Goal: Information Seeking & Learning: Learn about a topic

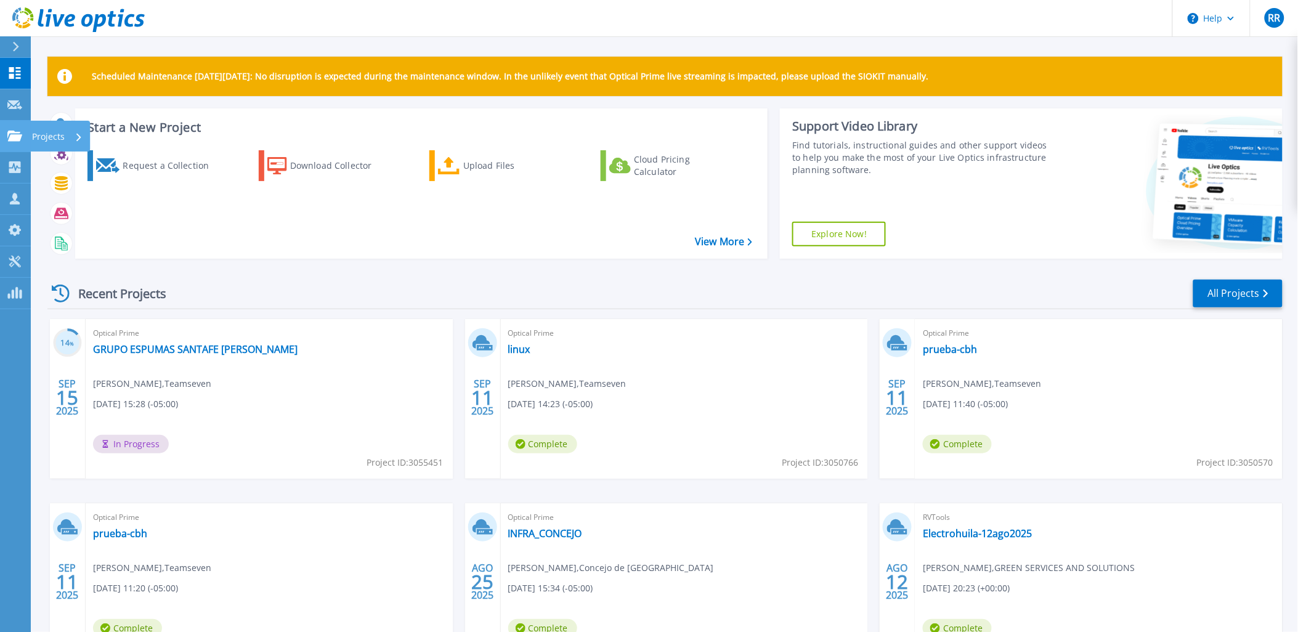
click at [13, 129] on link "Projects Projects" at bounding box center [15, 136] width 31 height 31
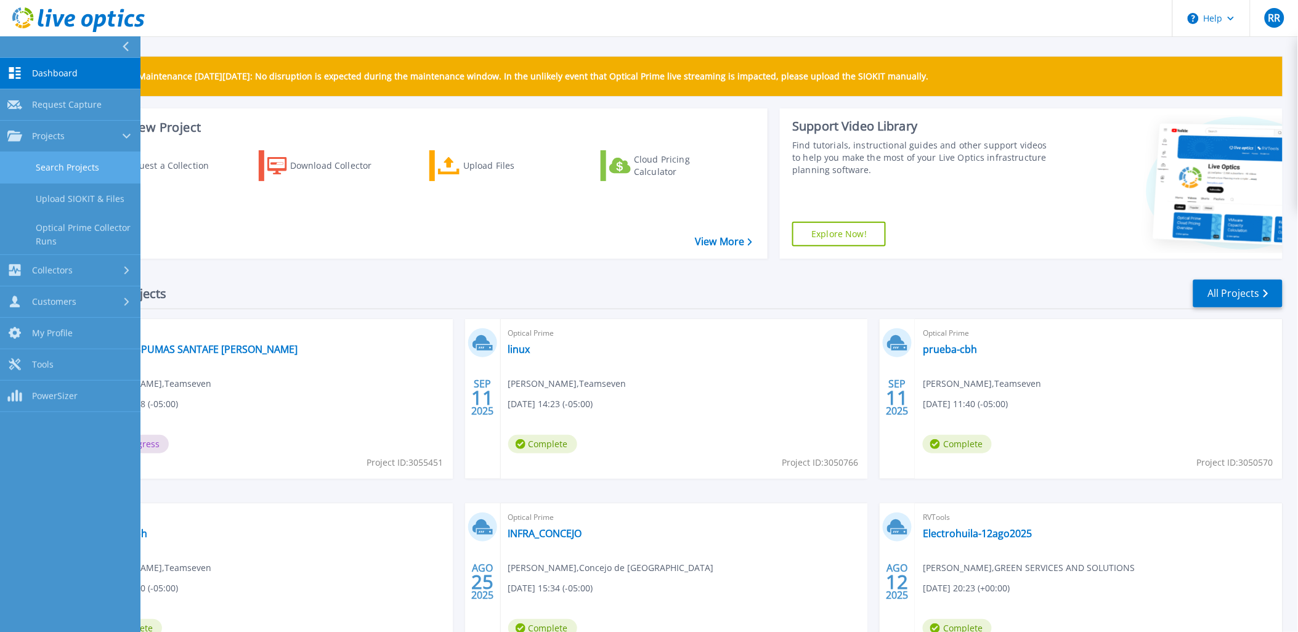
click at [40, 164] on link "Search Projects" at bounding box center [70, 167] width 140 height 31
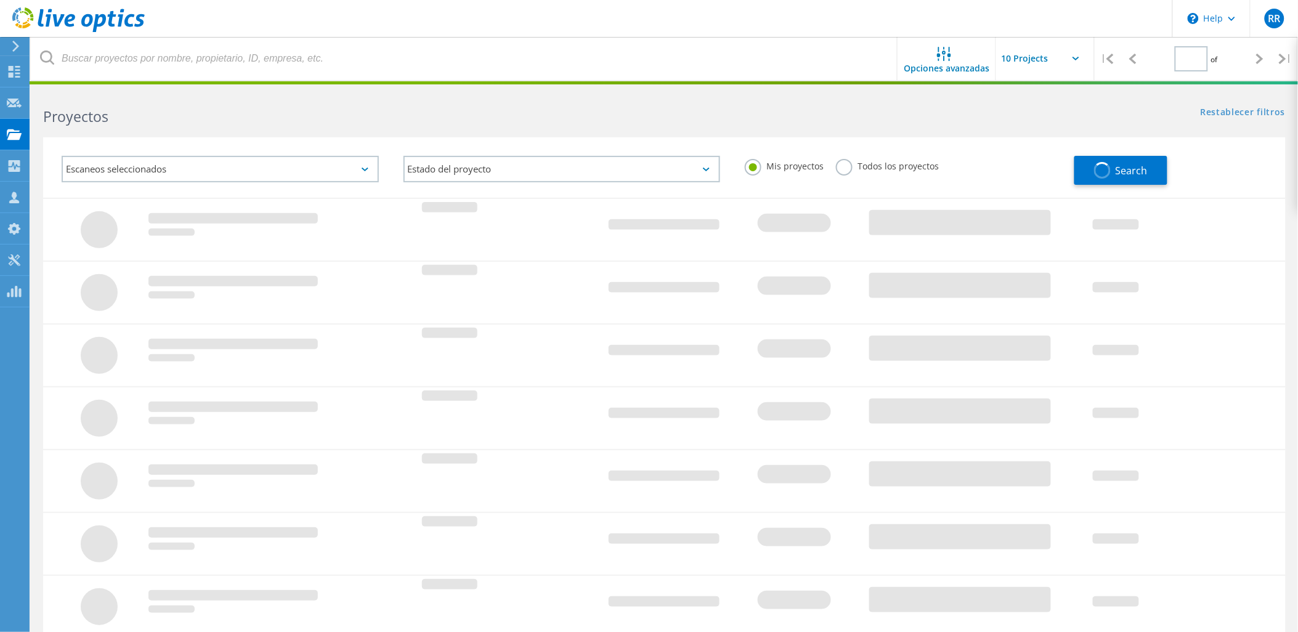
type input "1"
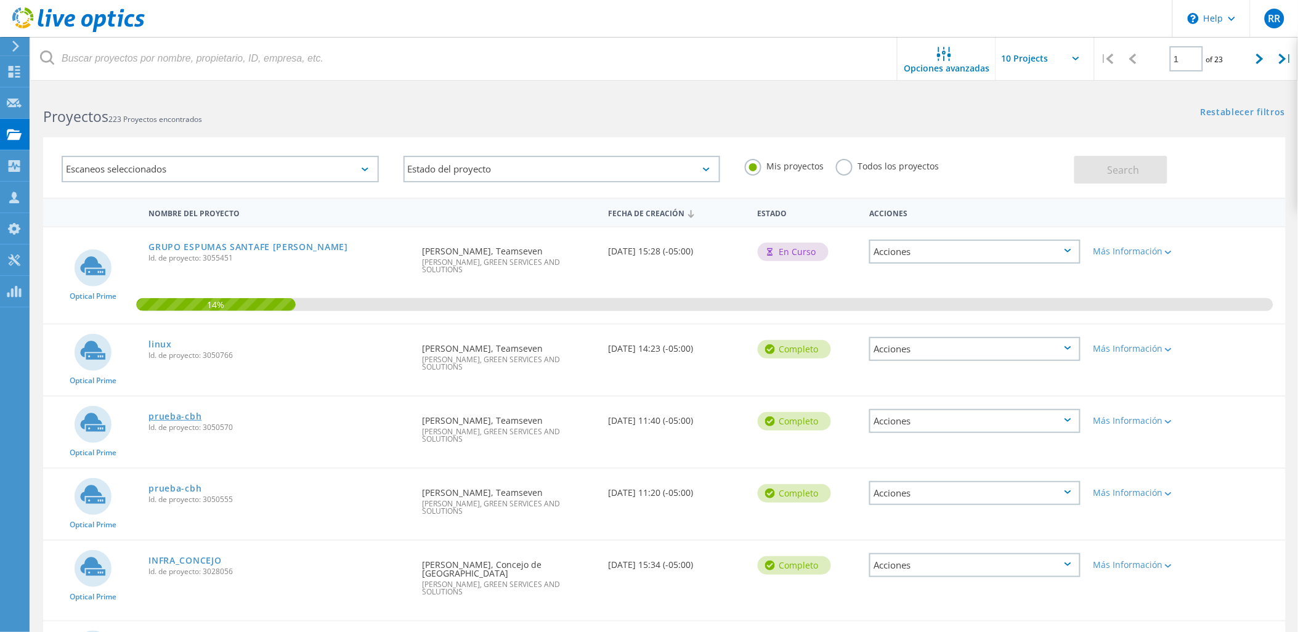
click at [177, 413] on link "prueba-cbh" at bounding box center [174, 416] width 53 height 9
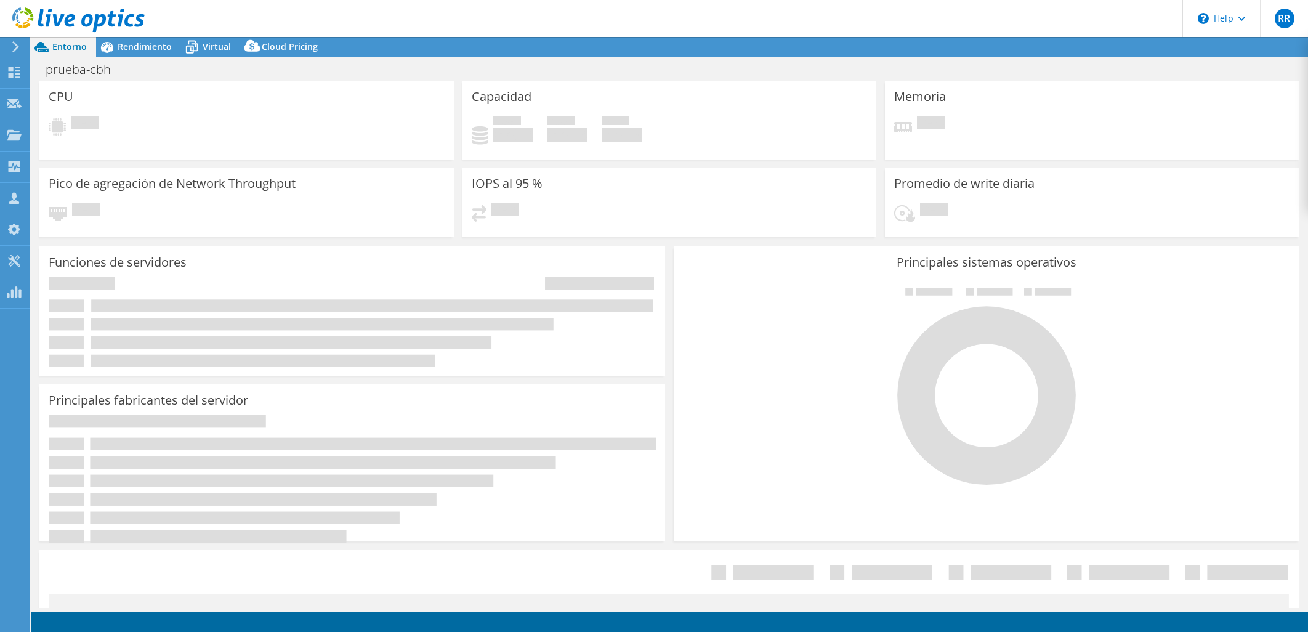
select select "USD"
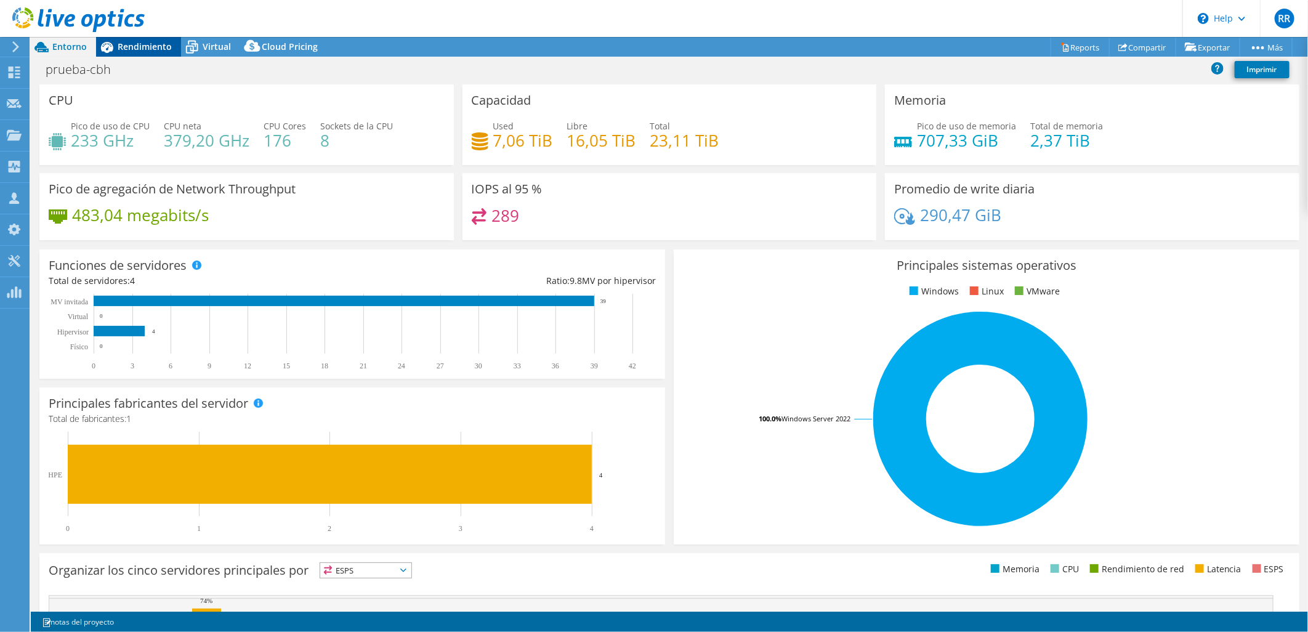
click at [155, 49] on span "Rendimiento" at bounding box center [145, 47] width 54 height 12
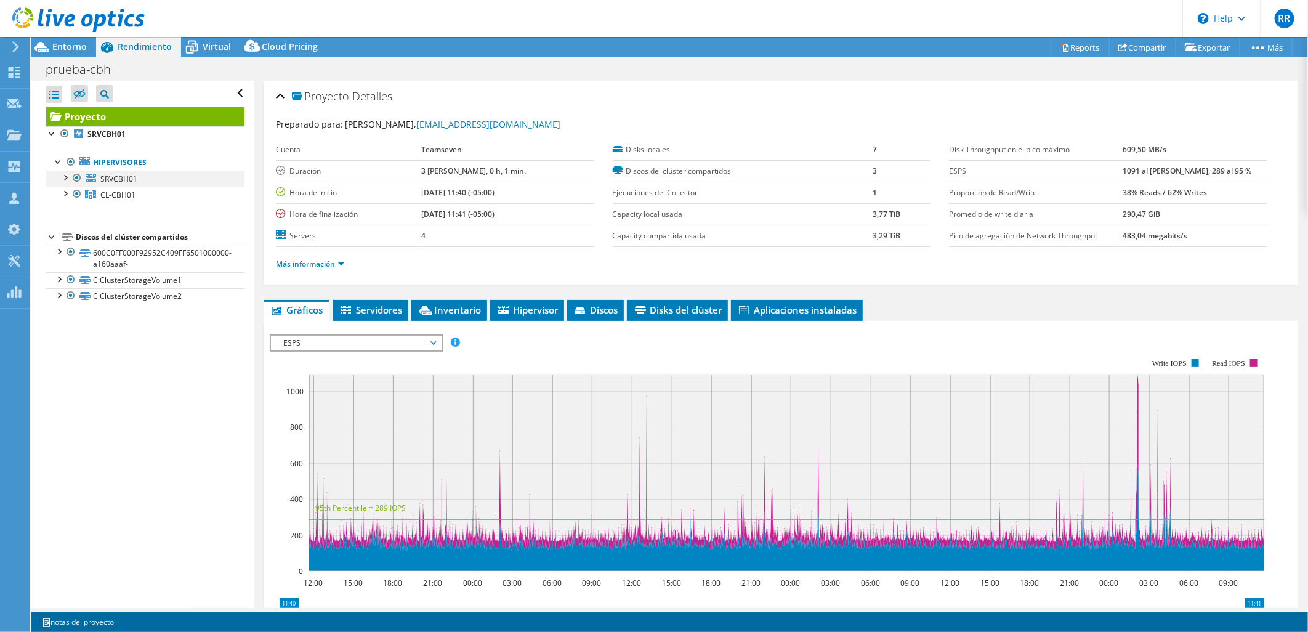
click at [65, 177] on div at bounding box center [65, 177] width 12 height 12
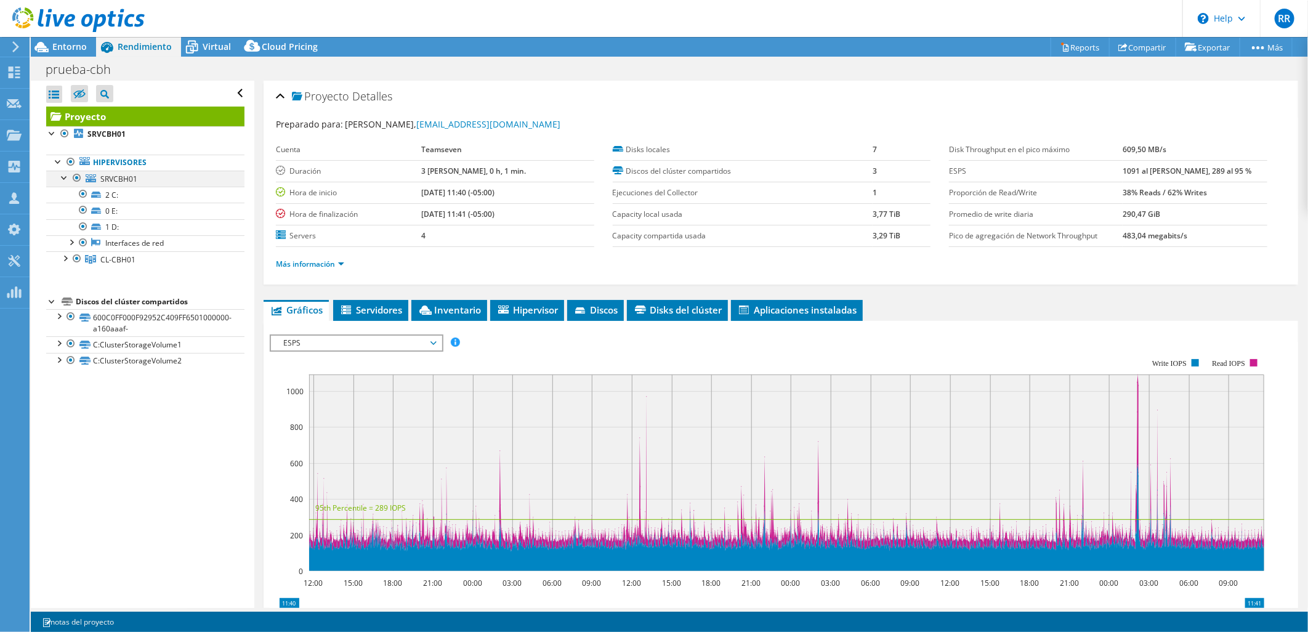
click at [65, 177] on div at bounding box center [65, 177] width 12 height 12
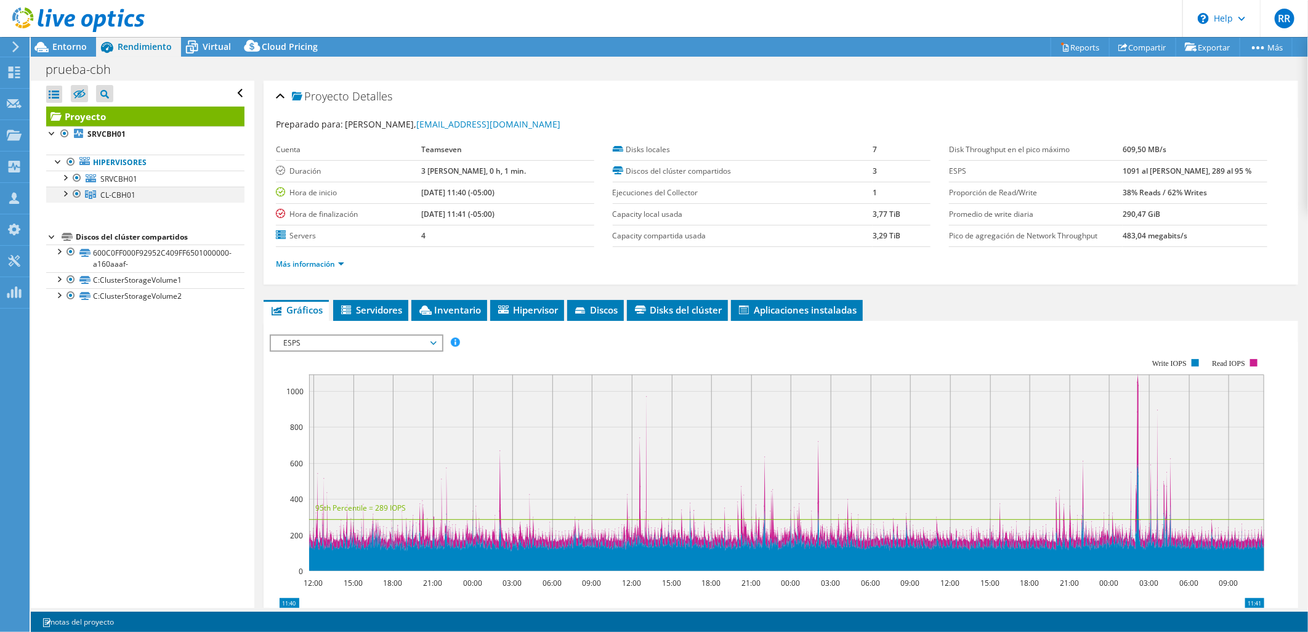
click at [64, 193] on div at bounding box center [65, 193] width 12 height 12
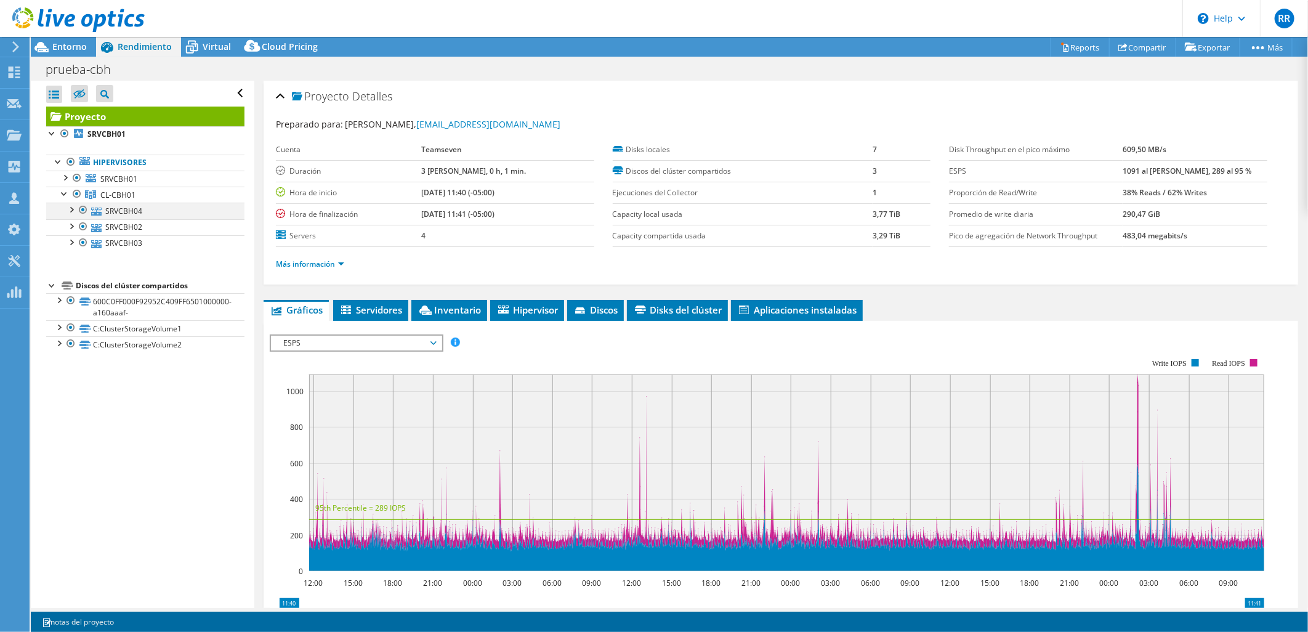
click at [75, 208] on div at bounding box center [71, 209] width 12 height 12
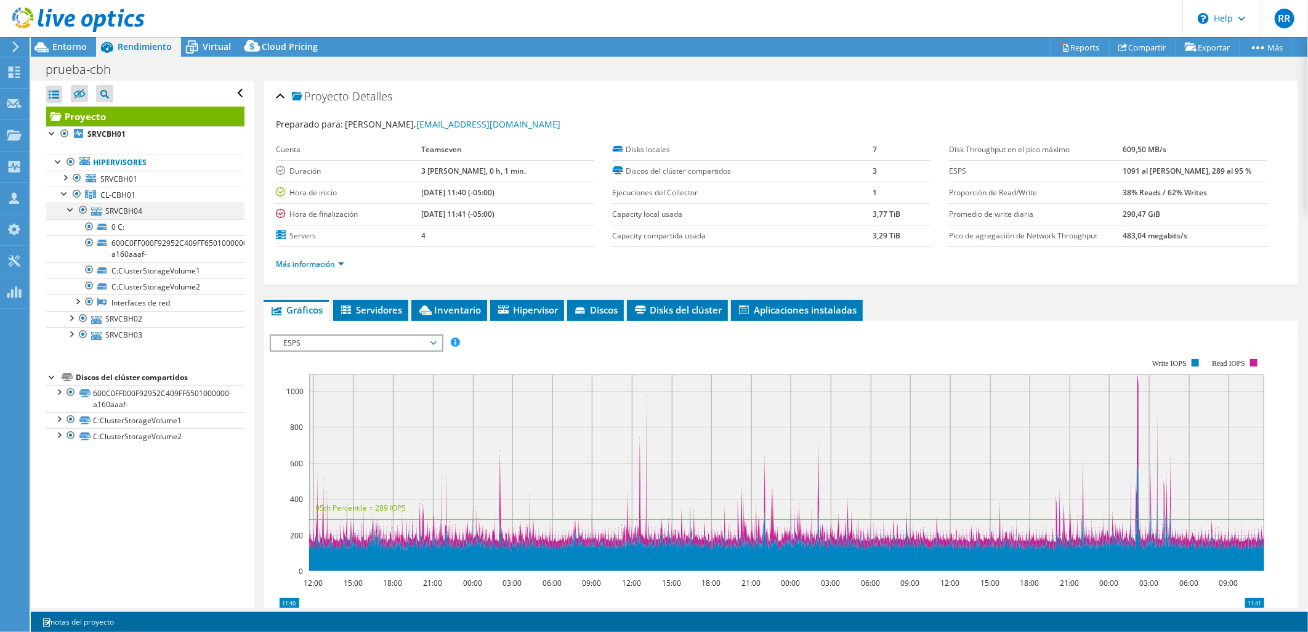
click at [71, 208] on div at bounding box center [71, 209] width 12 height 12
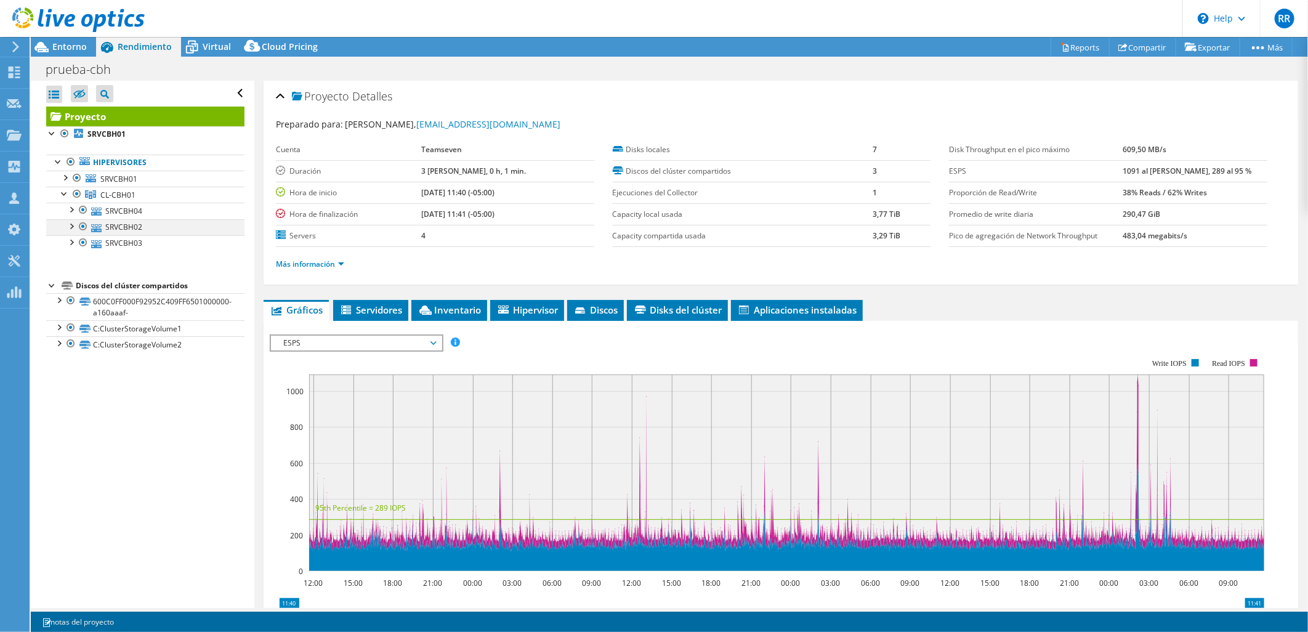
click at [70, 225] on div at bounding box center [71, 225] width 12 height 12
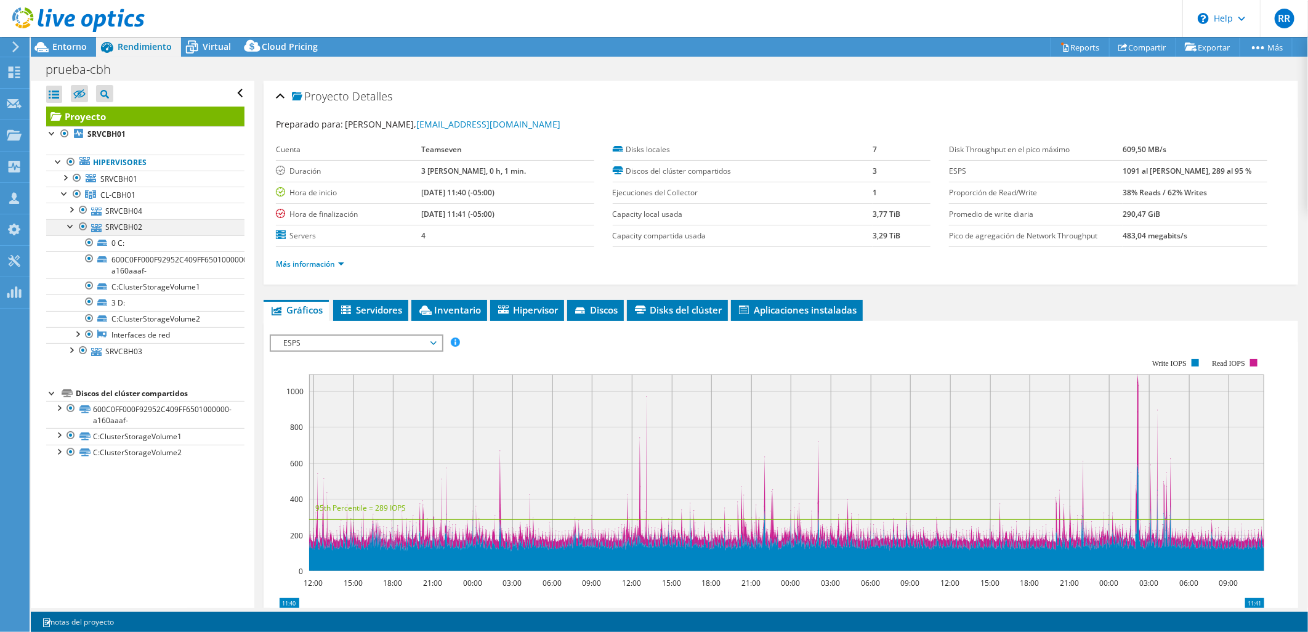
click at [70, 225] on div at bounding box center [71, 225] width 12 height 12
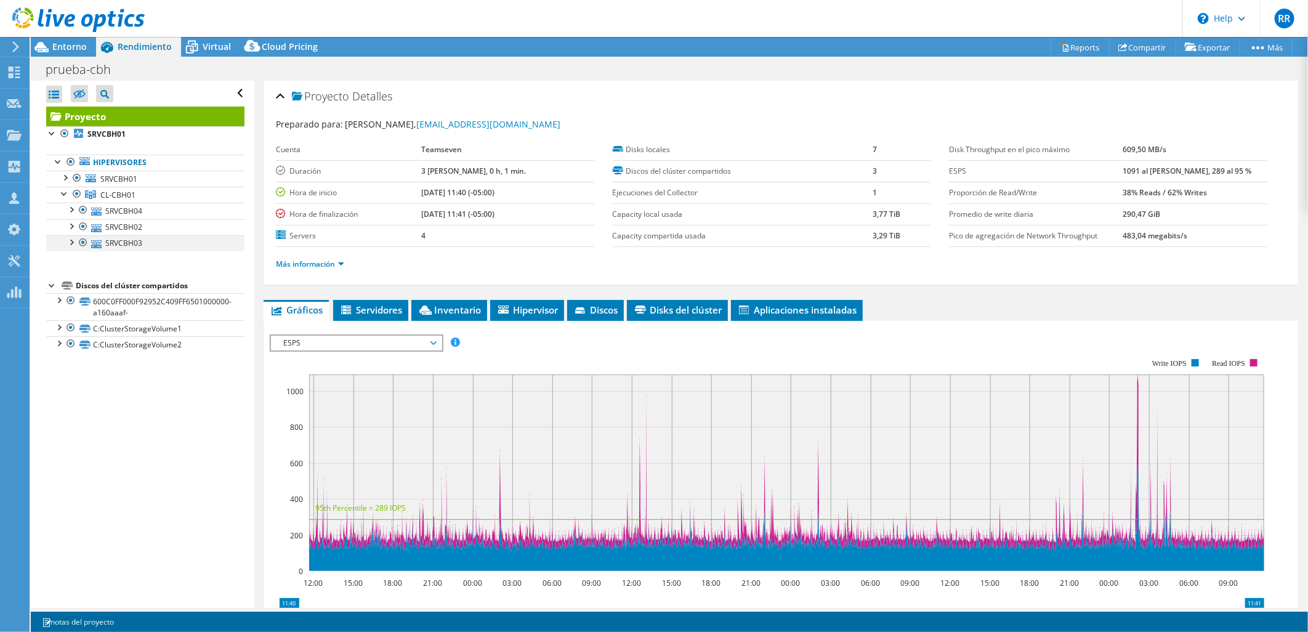
click at [73, 241] on div at bounding box center [71, 241] width 12 height 12
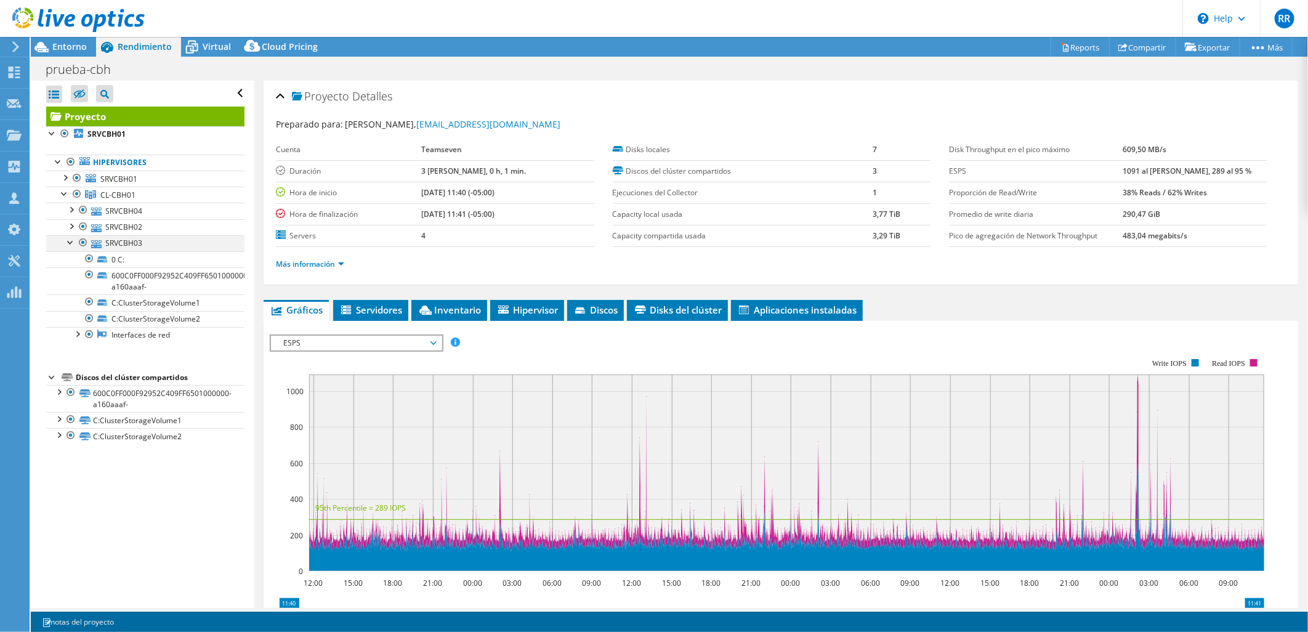
click at [73, 241] on div at bounding box center [71, 241] width 12 height 12
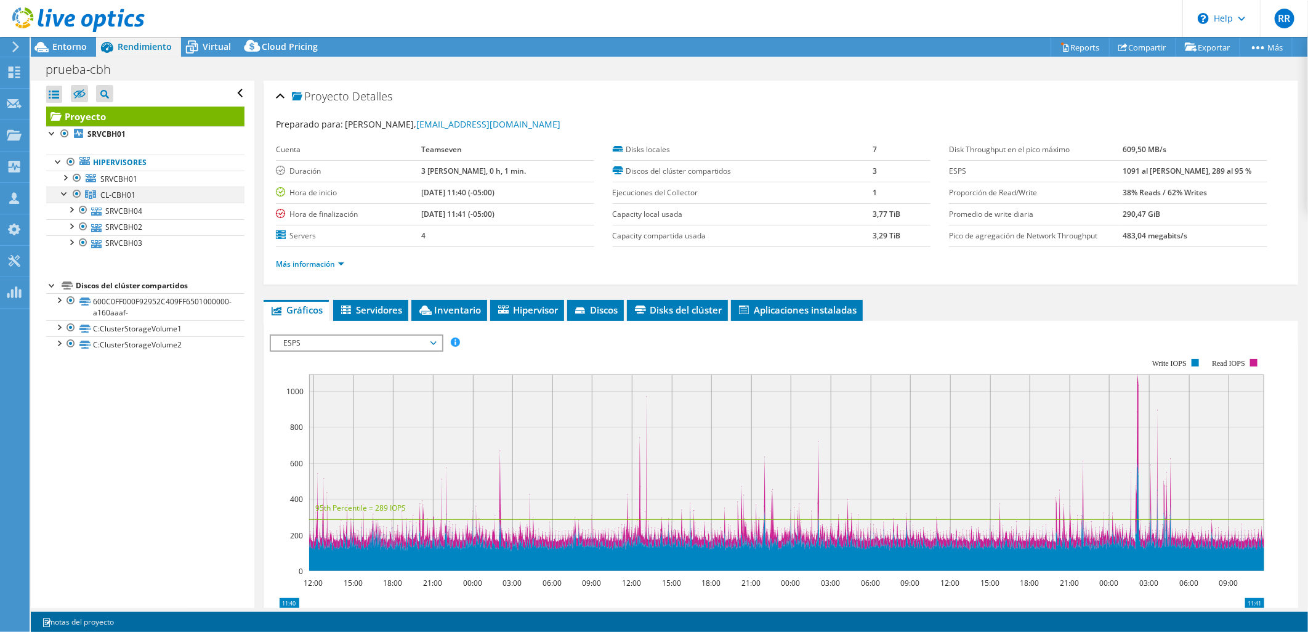
click at [63, 199] on div at bounding box center [65, 193] width 12 height 12
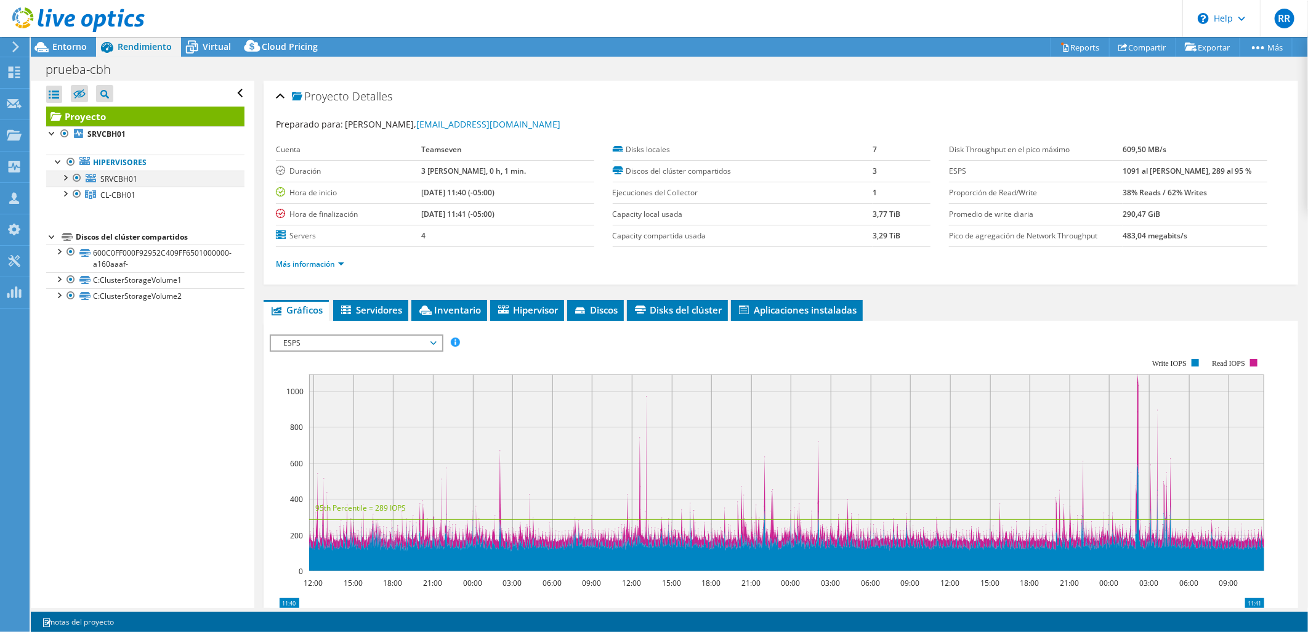
click at [66, 175] on div at bounding box center [65, 177] width 12 height 12
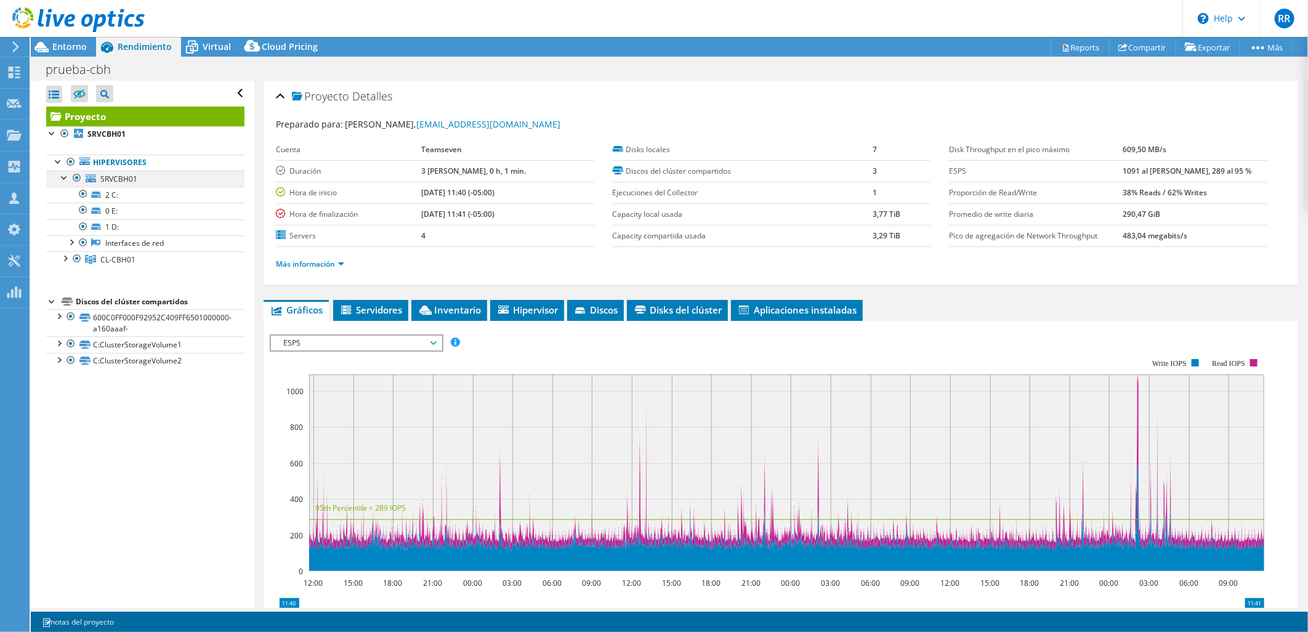
click at [66, 175] on div at bounding box center [65, 177] width 12 height 12
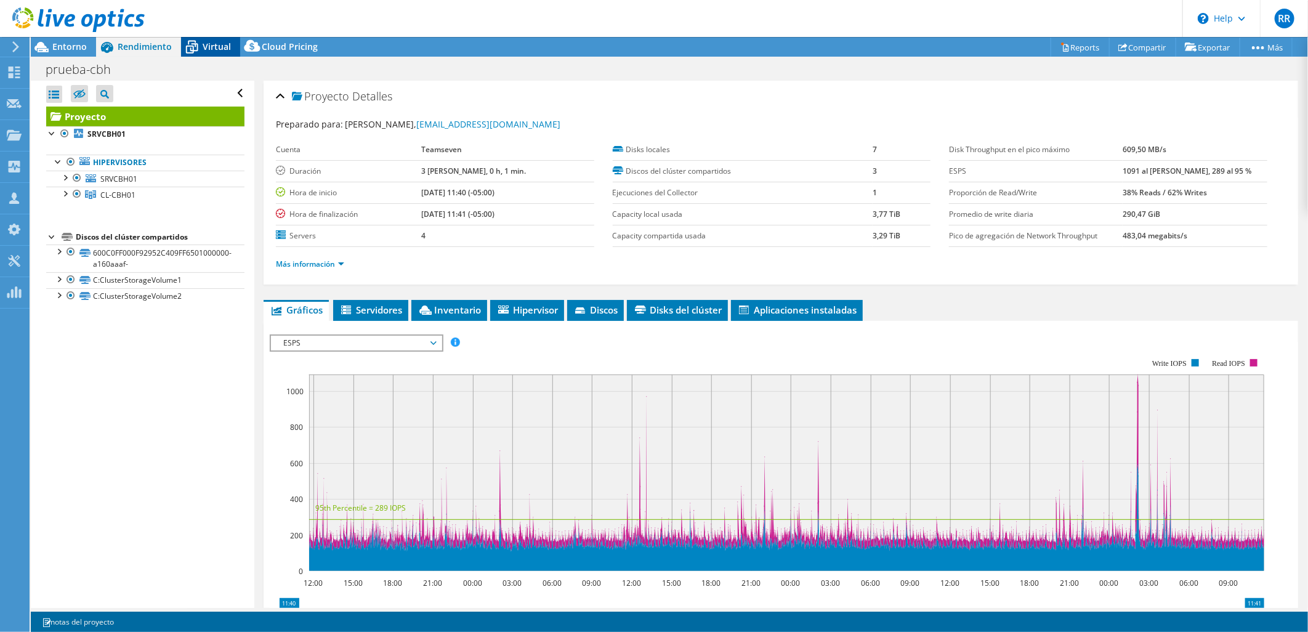
click at [222, 44] on span "Virtual" at bounding box center [217, 47] width 28 height 12
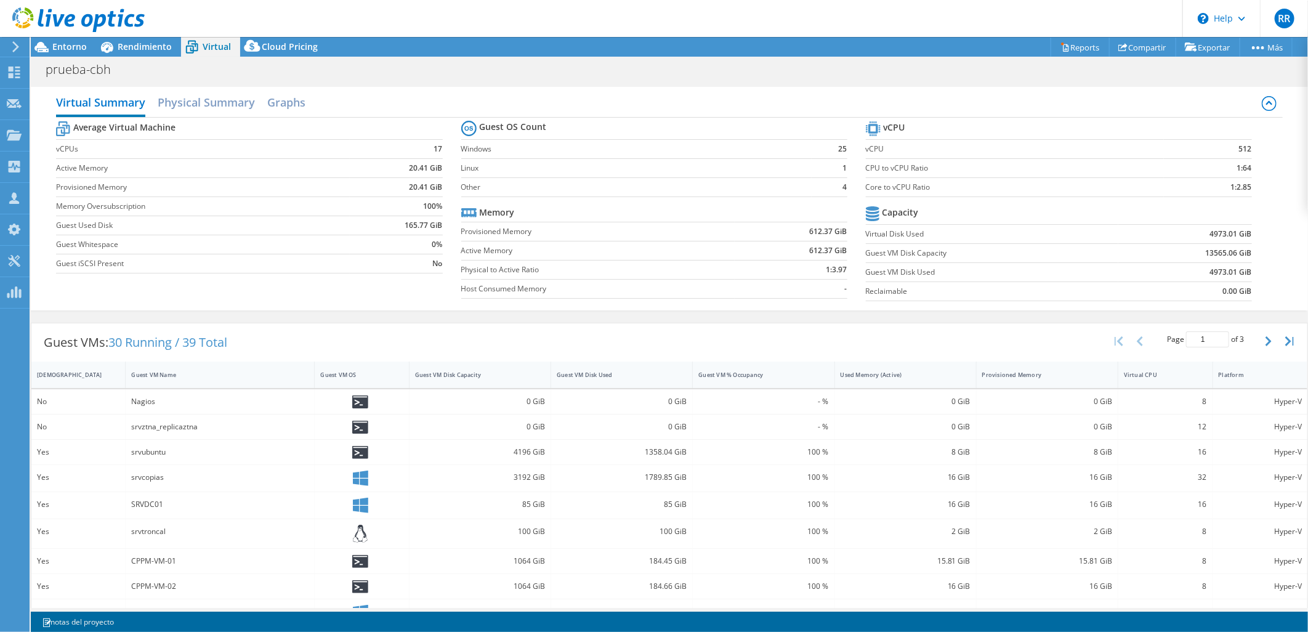
scroll to position [68, 0]
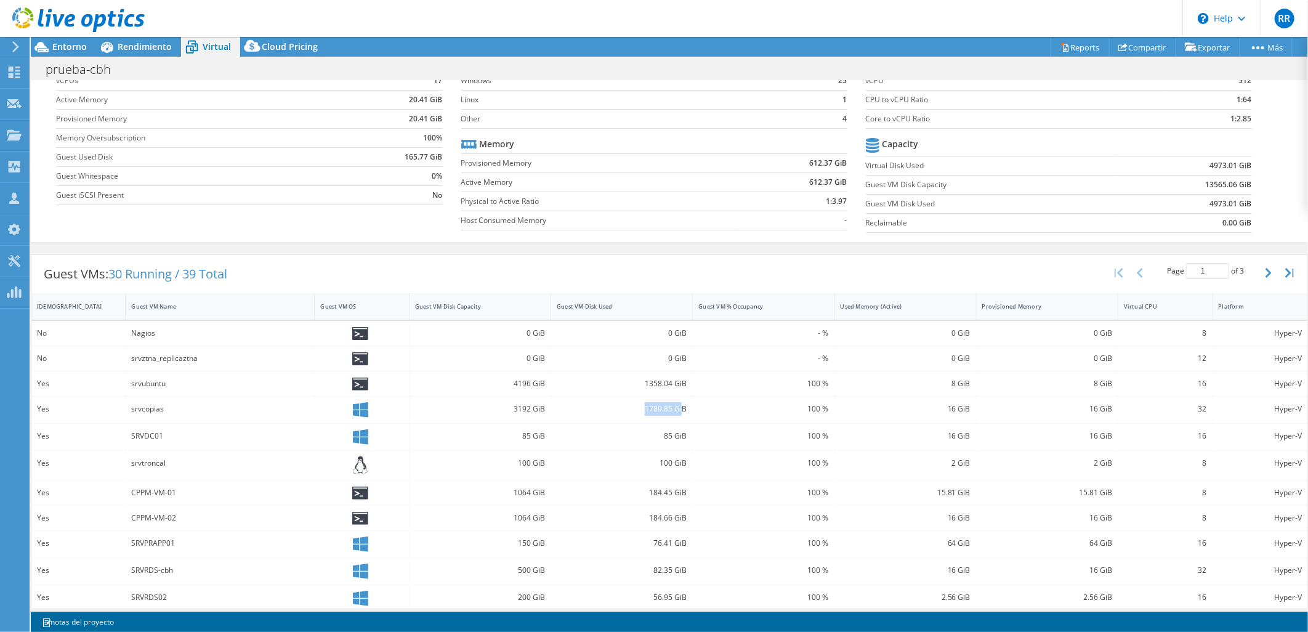
drag, startPoint x: 641, startPoint y: 408, endPoint x: 692, endPoint y: 407, distance: 50.5
click at [681, 408] on div "1789.85 GiB" at bounding box center [622, 409] width 130 height 14
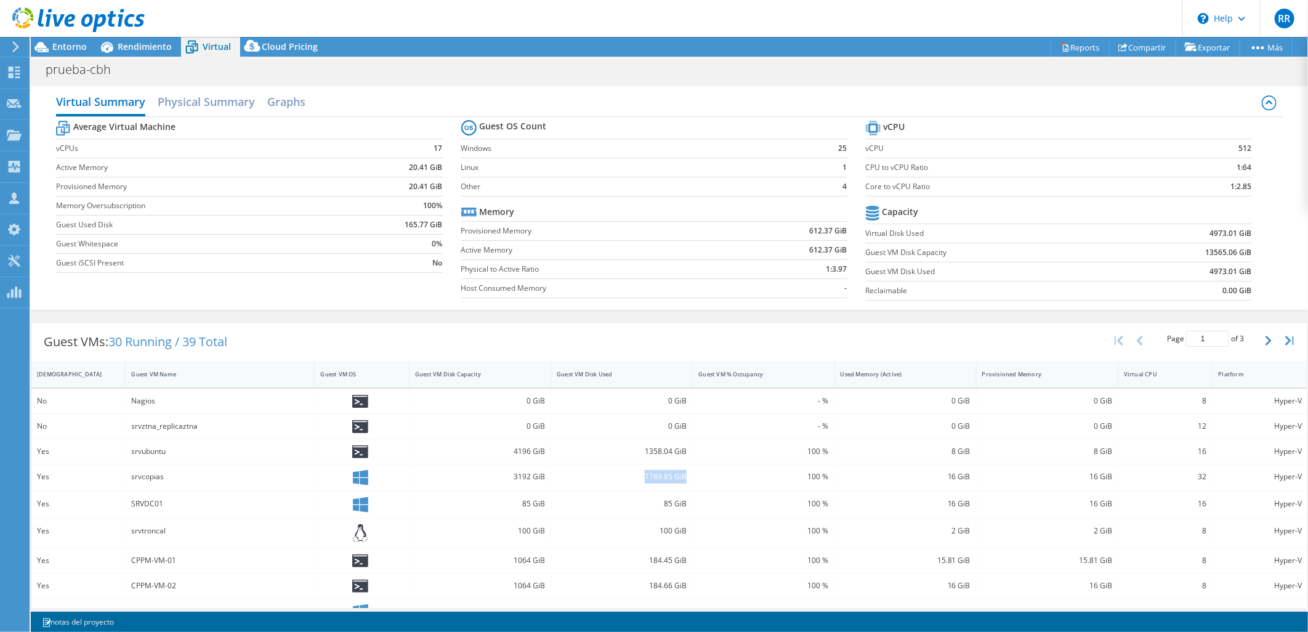
scroll to position [0, 0]
